Goal: Task Accomplishment & Management: Manage account settings

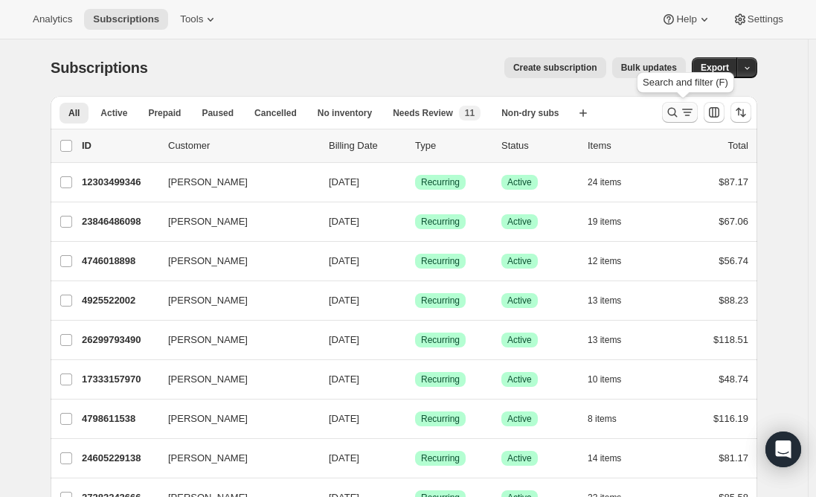
click at [673, 119] on icon "Search and filter results" at bounding box center [672, 112] width 15 height 15
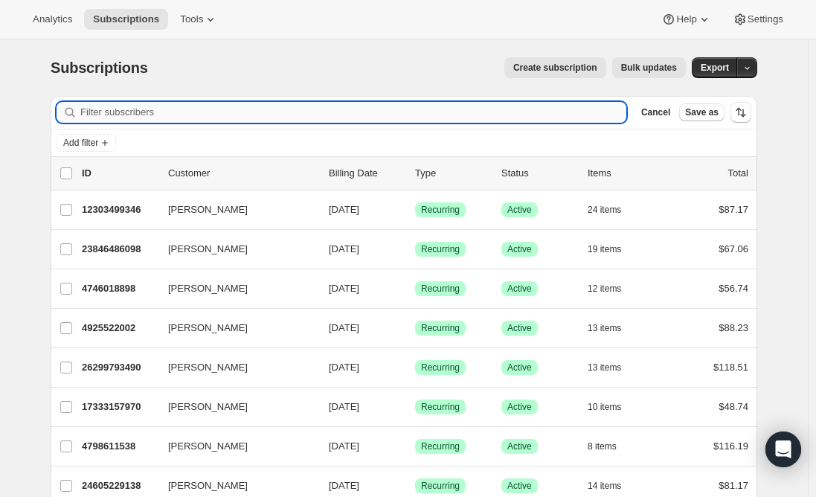
click at [368, 116] on input "Filter subscribers" at bounding box center [353, 112] width 546 height 21
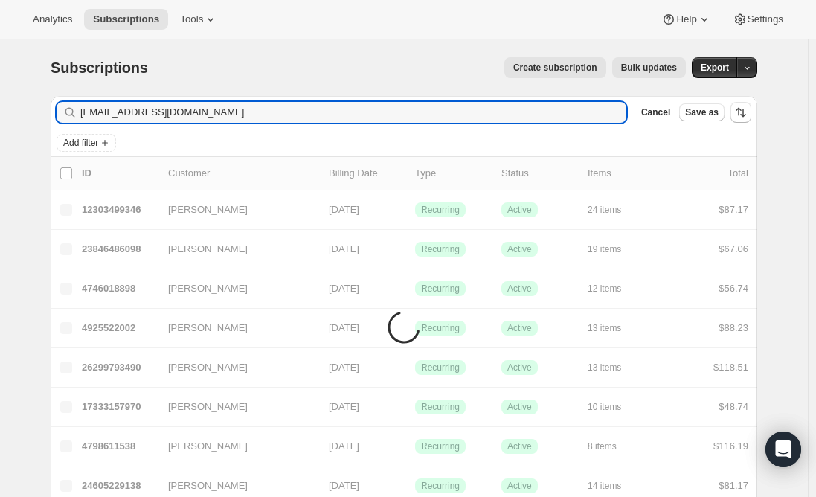
type input "[EMAIL_ADDRESS][DOMAIN_NAME]"
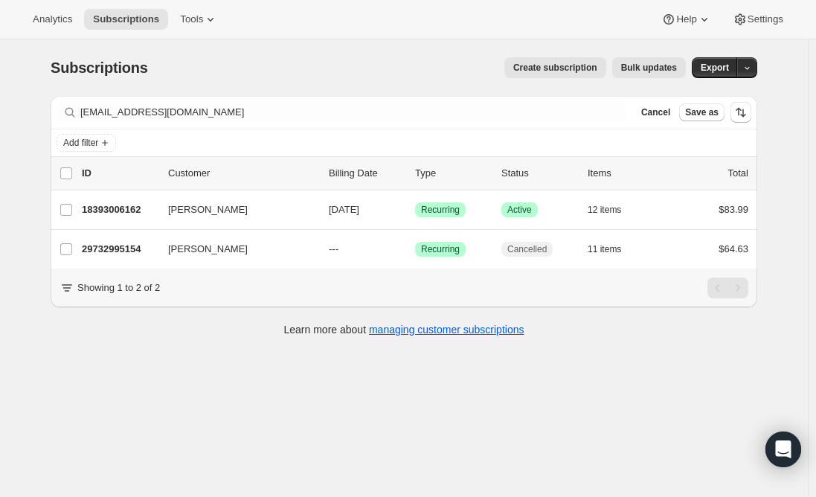
click at [197, 388] on div "Subscriptions. This page is ready Subscriptions Create subscription Bulk update…" at bounding box center [404, 287] width 808 height 497
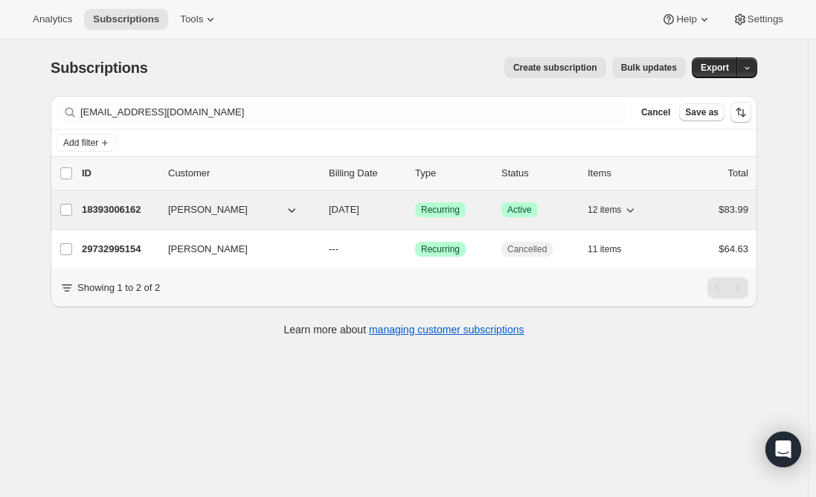
click at [106, 208] on p "18393006162" at bounding box center [119, 209] width 74 height 15
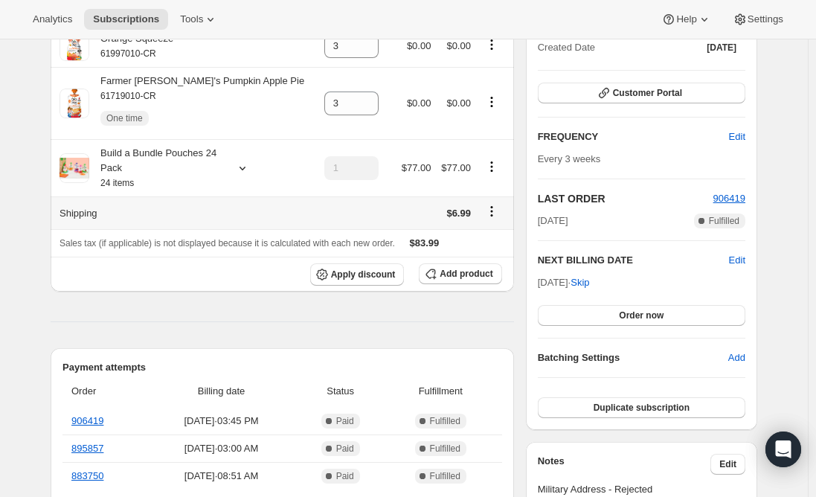
scroll to position [223, 0]
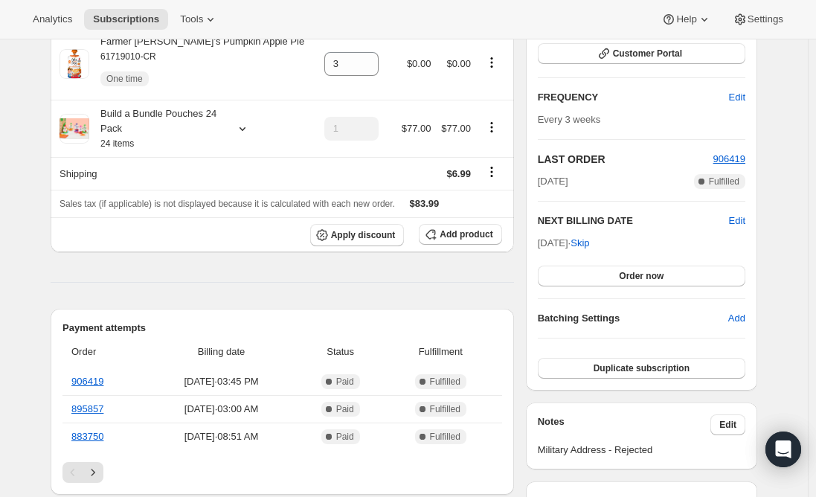
click at [354, 240] on span "Apply discount" at bounding box center [363, 235] width 65 height 12
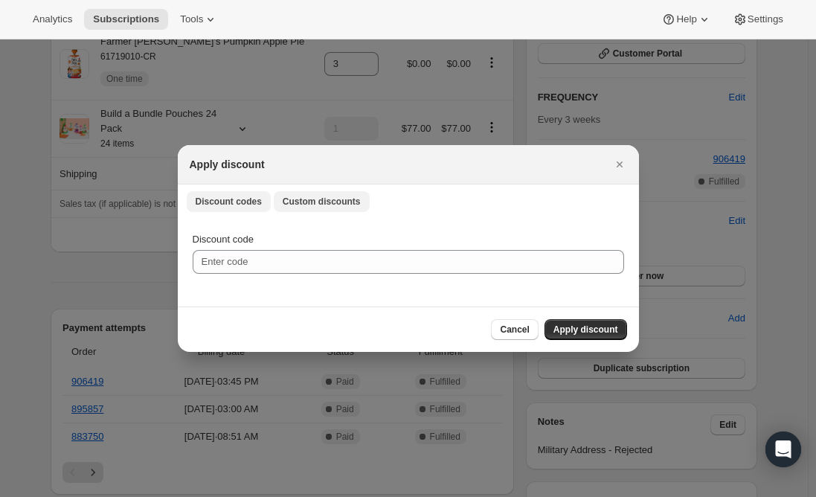
click at [305, 206] on span "Custom discounts" at bounding box center [322, 202] width 78 height 12
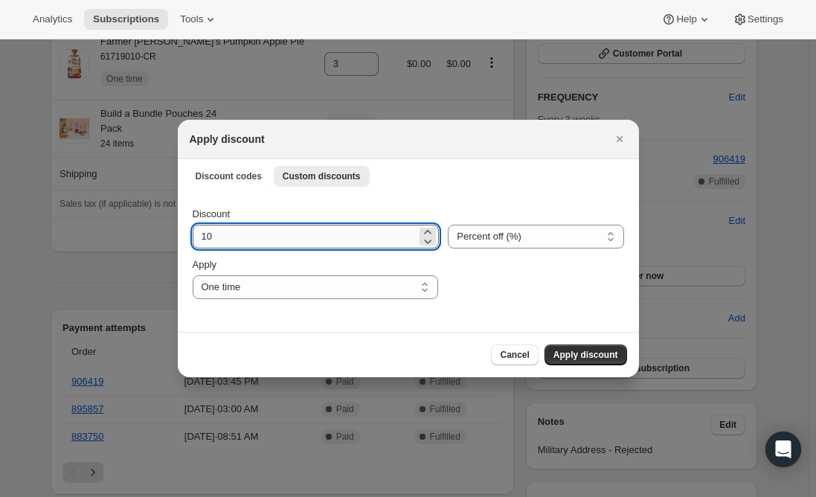
click at [246, 241] on input "10" at bounding box center [305, 237] width 225 height 24
type input "1"
type input "25"
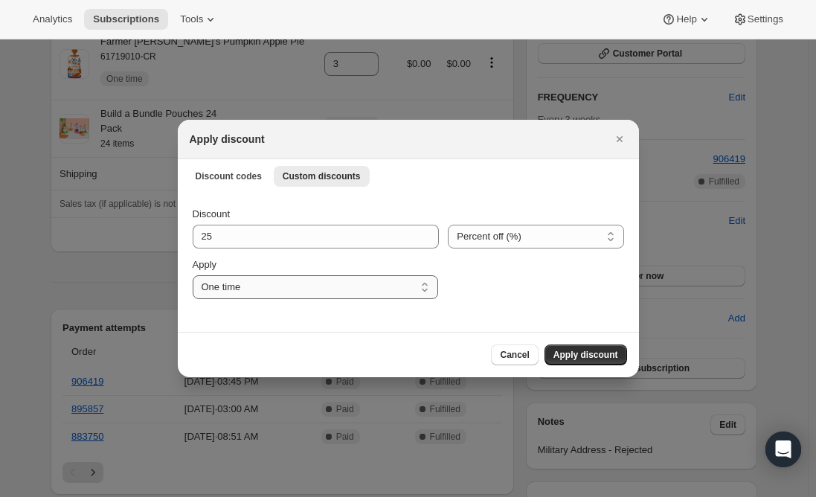
click at [253, 285] on select "One time Specify instances... Indefinitely" at bounding box center [316, 287] width 246 height 24
select select "specific"
click at [193, 275] on select "One time Specify instances... Indefinitely" at bounding box center [316, 287] width 246 height 24
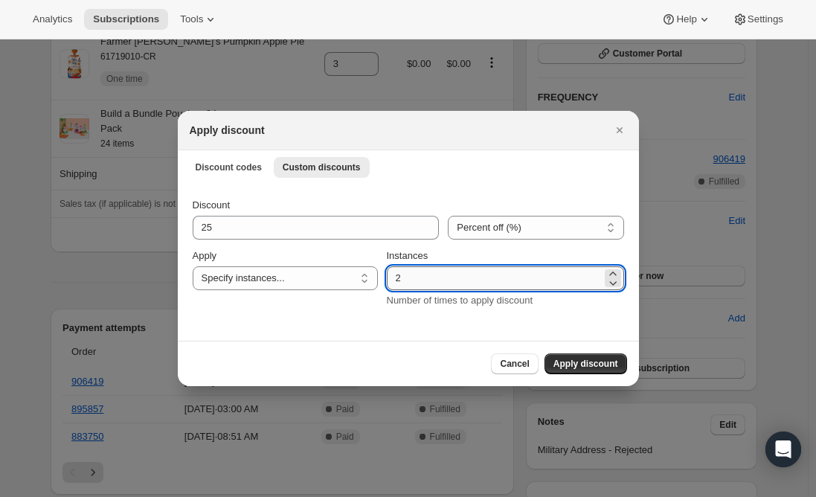
click at [424, 281] on input "2" at bounding box center [494, 278] width 215 height 24
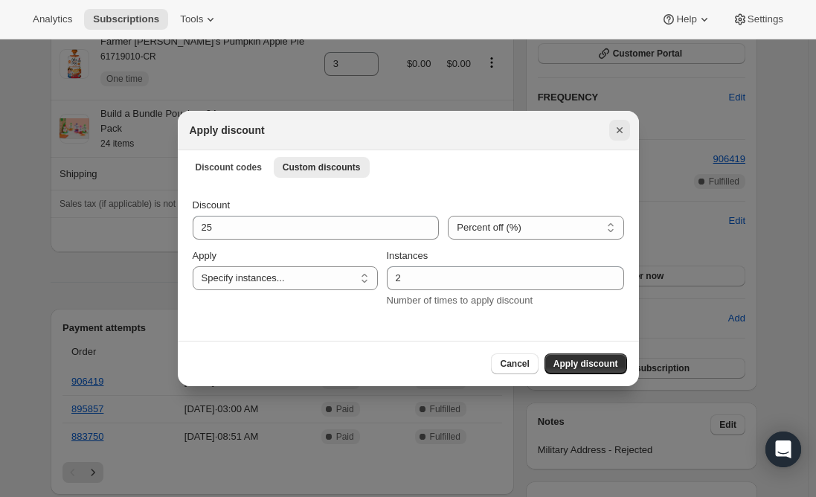
click at [624, 129] on icon "Close" at bounding box center [619, 130] width 15 height 15
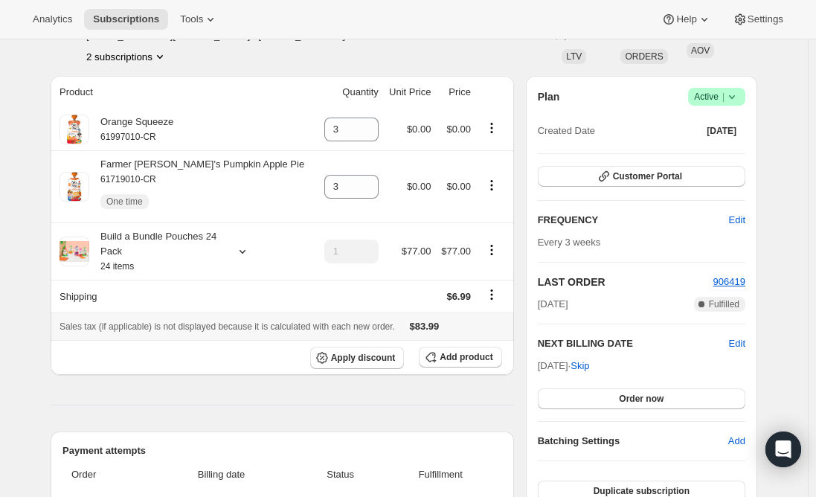
scroll to position [74, 0]
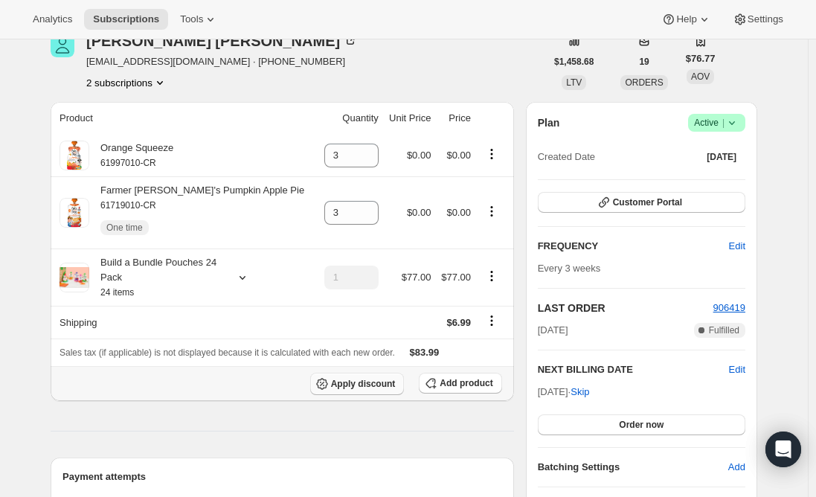
click at [376, 383] on span "Apply discount" at bounding box center [363, 384] width 65 height 12
select select "specific"
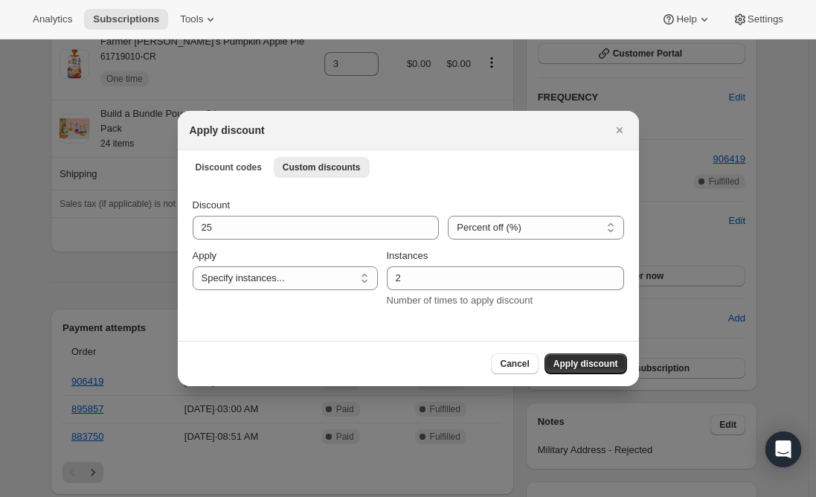
scroll to position [0, 0]
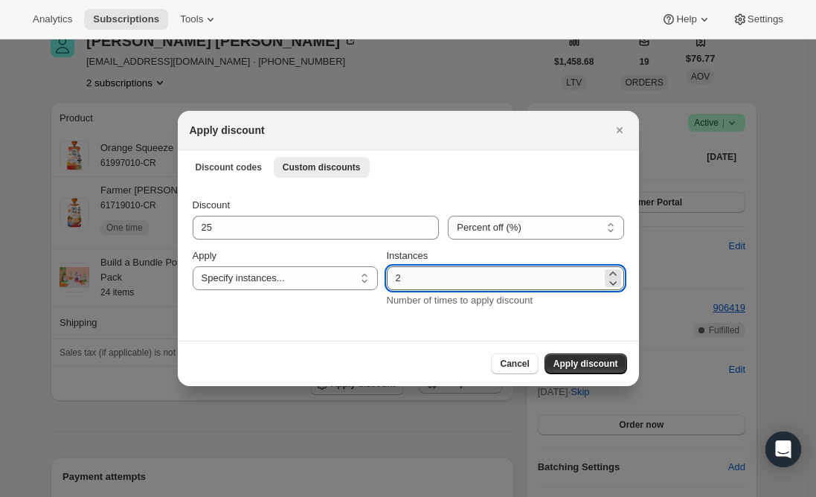
click at [454, 279] on input "2" at bounding box center [494, 278] width 215 height 24
type input "3"
click at [355, 367] on div "Cancel Apply discount" at bounding box center [409, 363] width 438 height 21
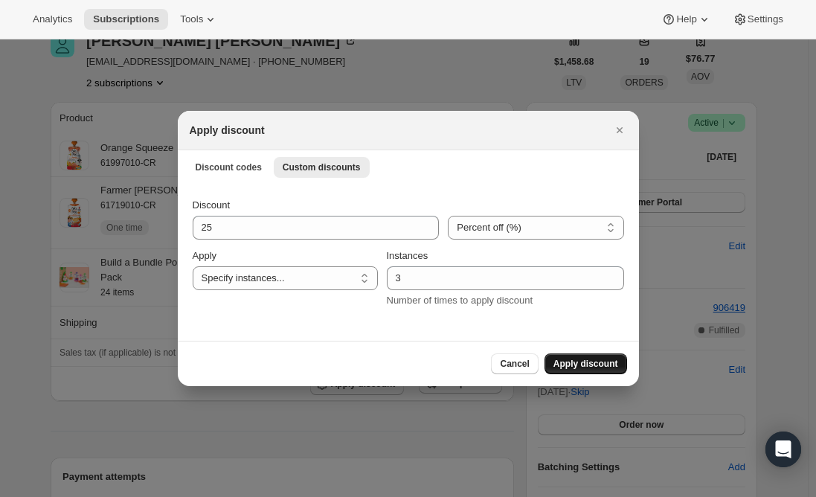
click at [578, 365] on span "Apply discount" at bounding box center [586, 364] width 65 height 12
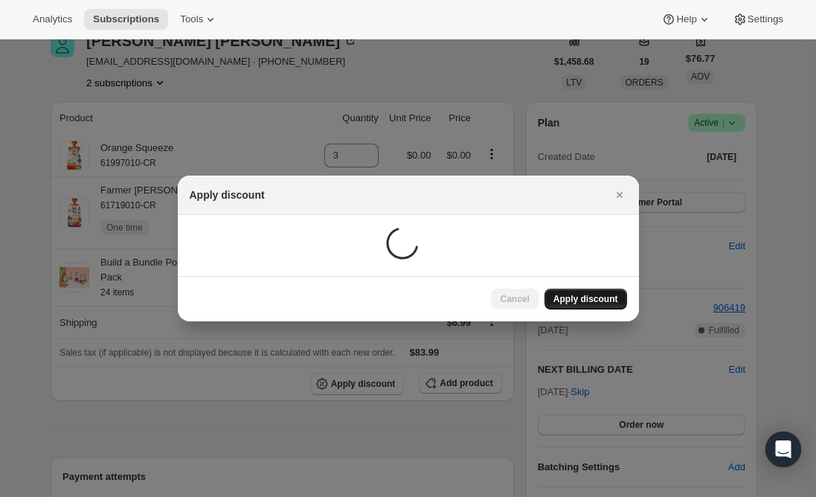
scroll to position [74, 0]
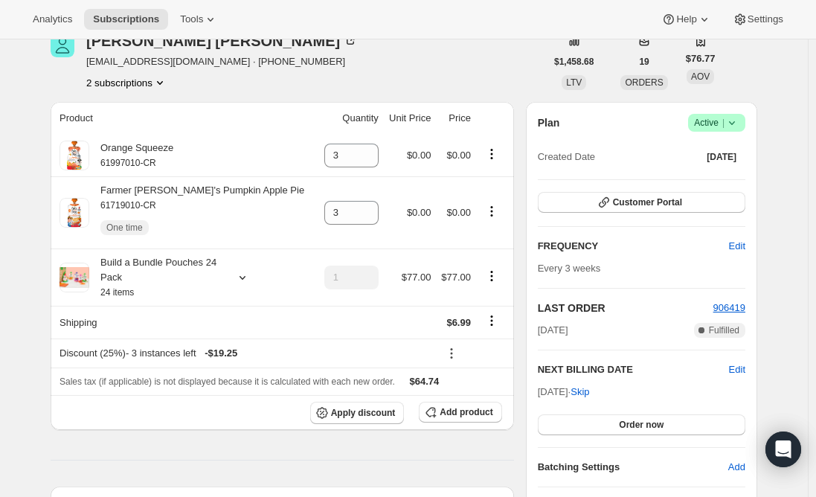
click at [115, 20] on span "Subscriptions" at bounding box center [126, 19] width 66 height 12
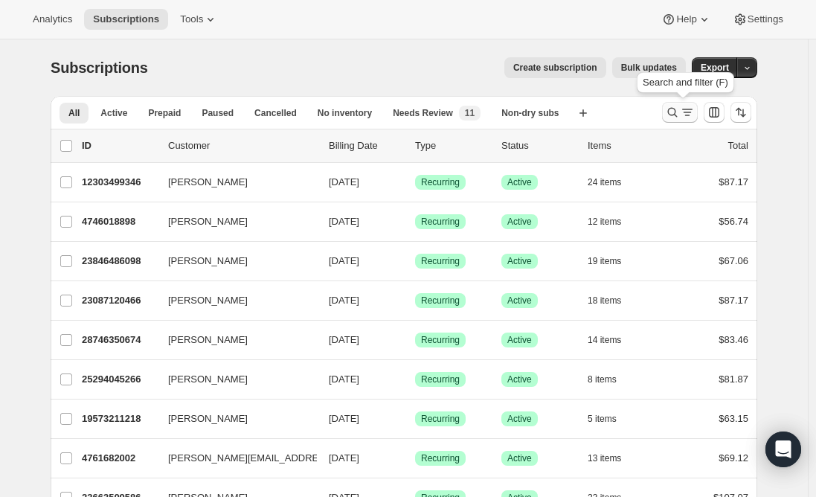
click at [689, 105] on button "Search and filter results" at bounding box center [680, 112] width 36 height 21
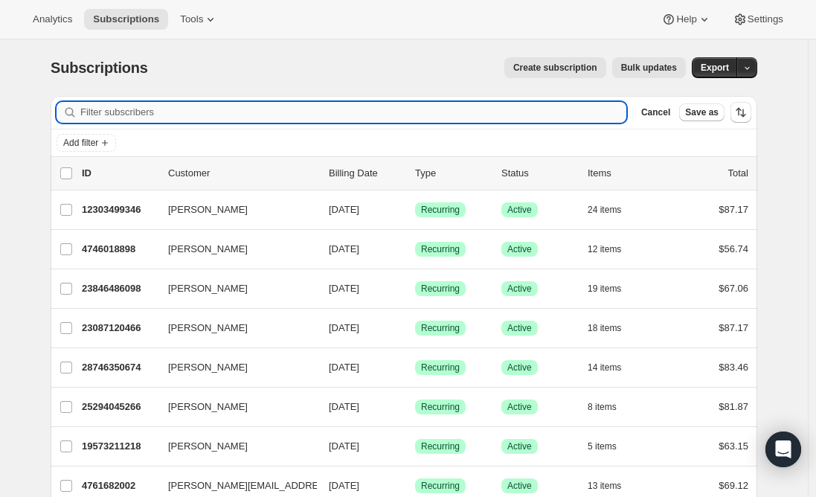
click at [320, 113] on input "Filter subscribers" at bounding box center [353, 112] width 546 height 21
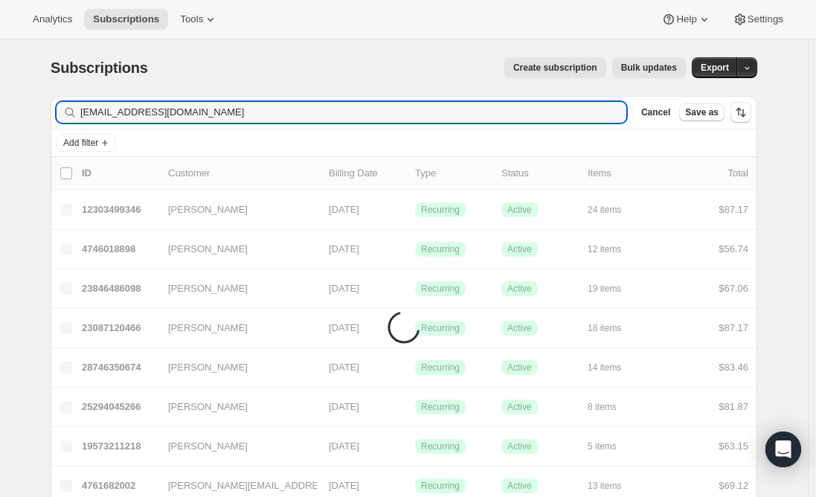
type input "[EMAIL_ADDRESS][DOMAIN_NAME]"
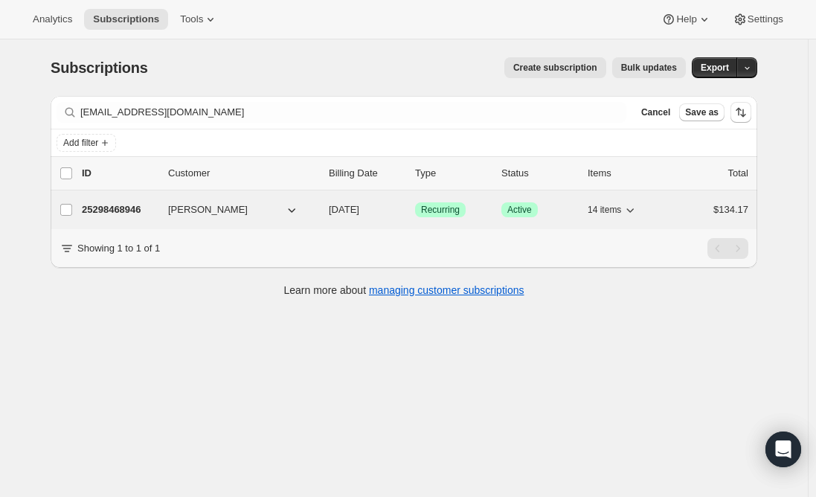
click at [103, 211] on p "25298468946" at bounding box center [119, 209] width 74 height 15
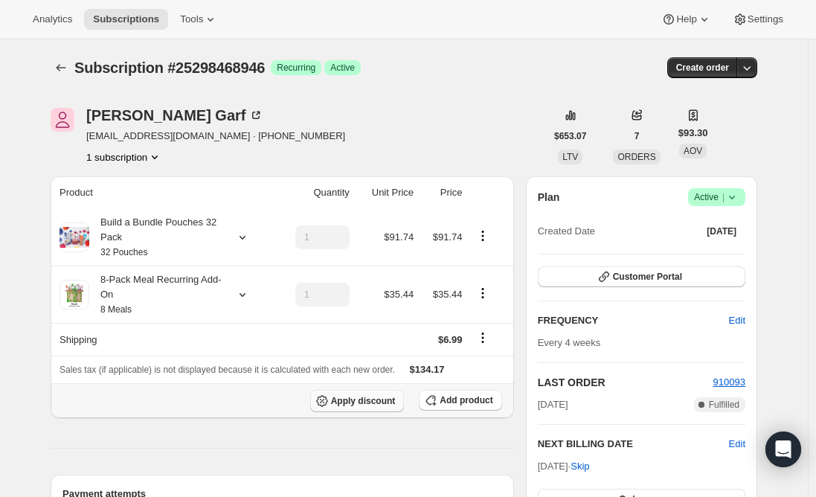
click at [371, 402] on span "Apply discount" at bounding box center [363, 401] width 65 height 12
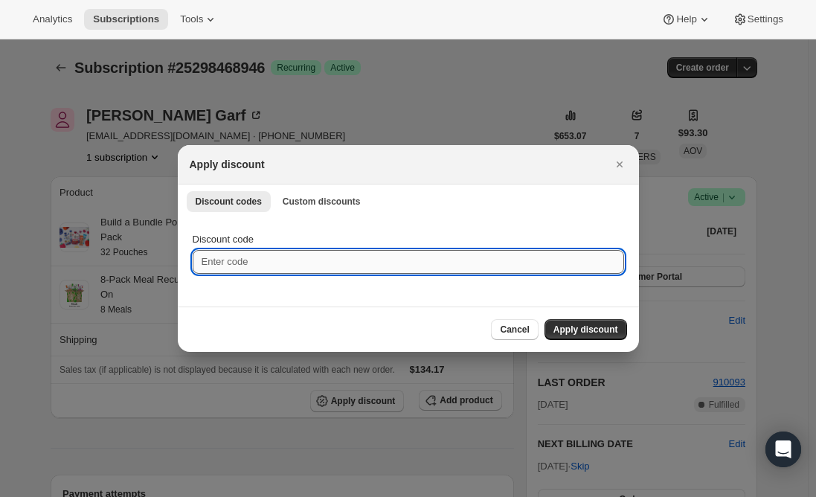
click at [250, 270] on input "Discount code" at bounding box center [409, 262] width 432 height 24
type input "NEXTBOX25"
click at [568, 327] on span "Apply discount" at bounding box center [586, 330] width 65 height 12
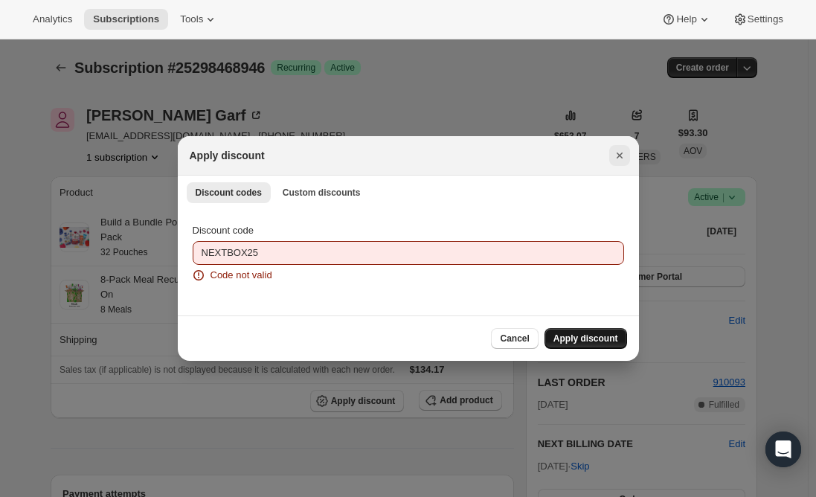
click at [614, 159] on icon "Close" at bounding box center [619, 155] width 15 height 15
